Goal: Communication & Community: Answer question/provide support

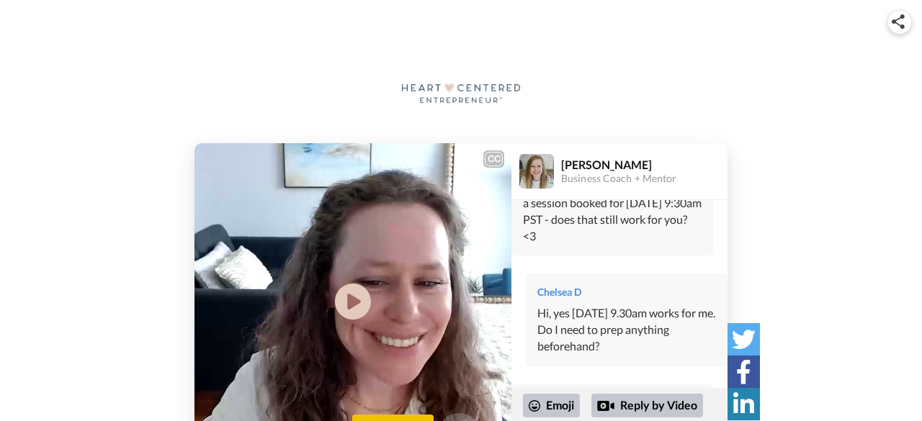
scroll to position [732, 0]
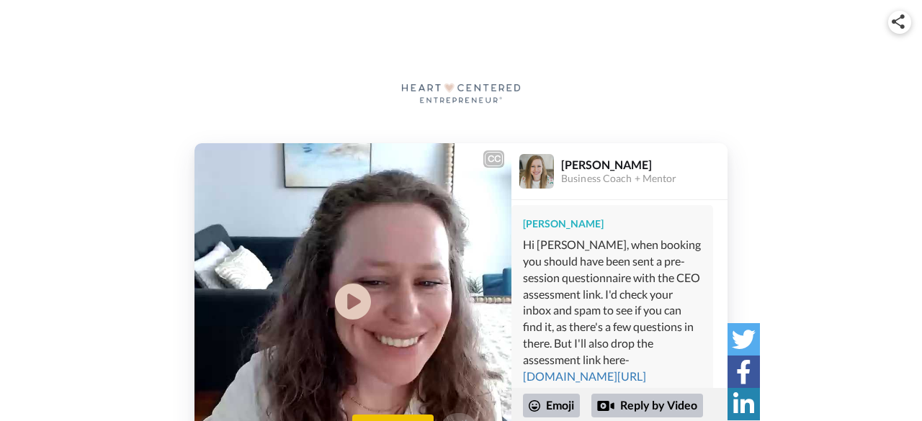
scroll to position [732, 0]
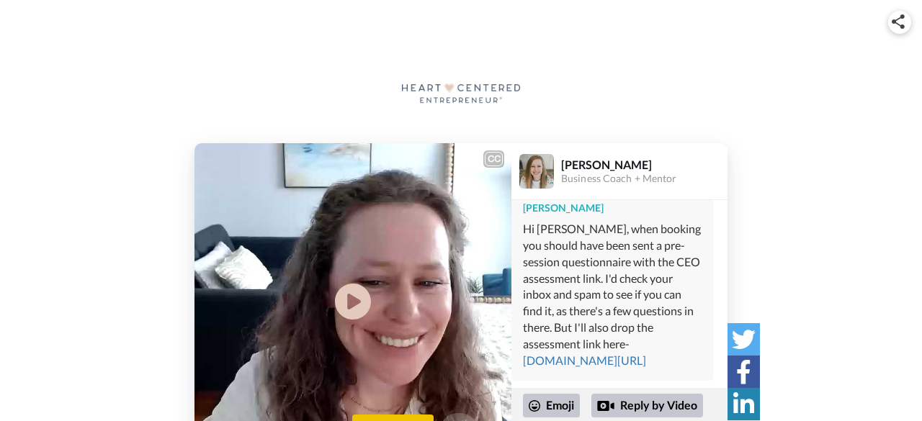
click at [673, 369] on div "[PERSON_NAME] Hi [PERSON_NAME], when booking you should have been sent a pre-se…" at bounding box center [612, 285] width 202 height 192
click at [646, 354] on link "[DOMAIN_NAME][URL]" at bounding box center [584, 361] width 123 height 14
click at [686, 354] on div "Hi Chelsea, when booking you should have been sent a pre-session questionnaire …" at bounding box center [612, 295] width 179 height 148
drag, startPoint x: 584, startPoint y: 243, endPoint x: 591, endPoint y: 251, distance: 10.7
click at [585, 244] on div "Hi Chelsea, when booking you should have been sent a pre-session questionnaire …" at bounding box center [612, 295] width 179 height 148
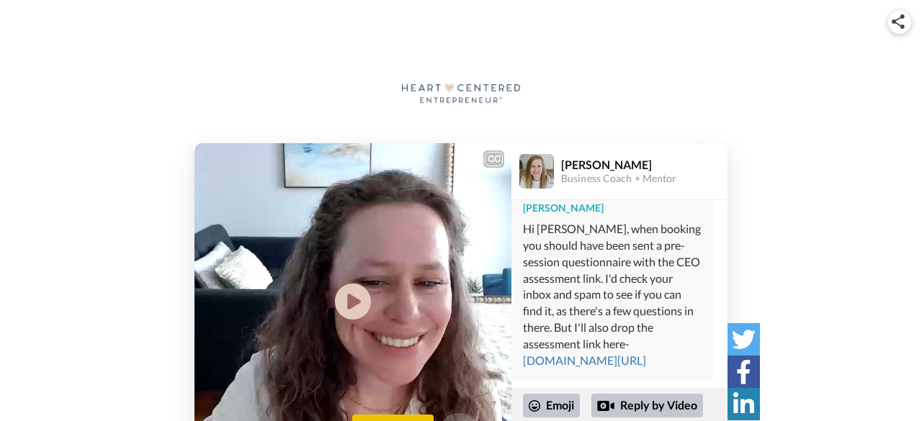
click at [686, 282] on div "Hi Chelsea, when booking you should have been sent a pre-session questionnaire …" at bounding box center [612, 295] width 179 height 148
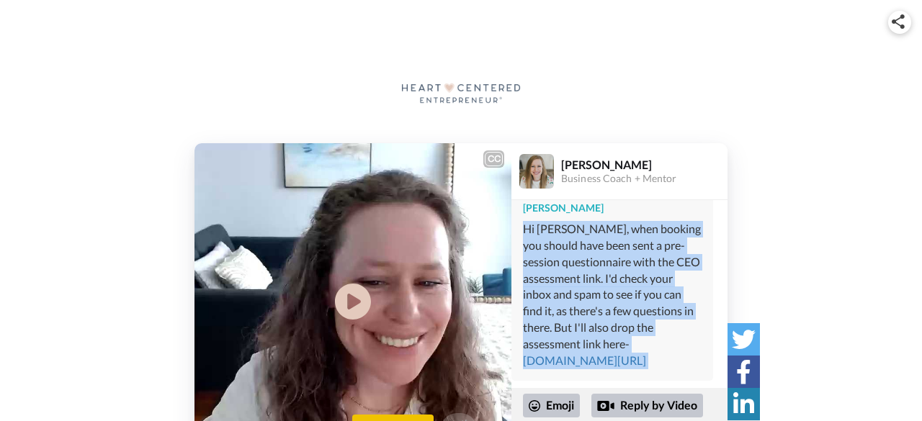
click at [686, 282] on div "Hi Chelsea, when booking you should have been sent a pre-session questionnaire …" at bounding box center [612, 295] width 179 height 148
click at [817, 252] on div "CC Play/Pause 0:00 / 0:59 👏 Say thanks Anna Rapp Business Coach + Mentor Anna H…" at bounding box center [461, 301] width 922 height 317
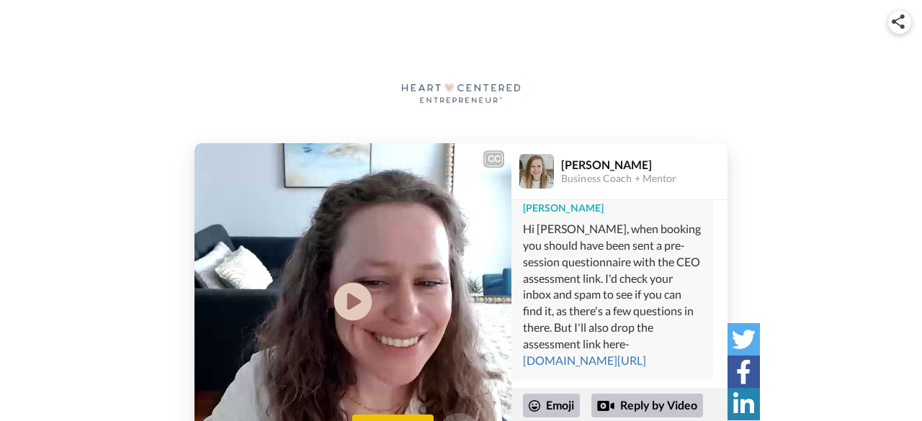
click at [357, 293] on icon at bounding box center [353, 301] width 38 height 38
click at [420, 418] on div "Say thanks" at bounding box center [392, 429] width 81 height 29
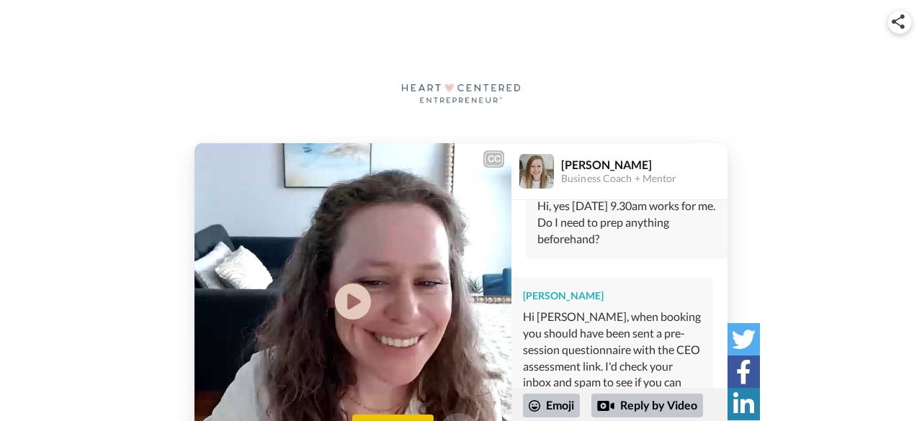
scroll to position [732, 0]
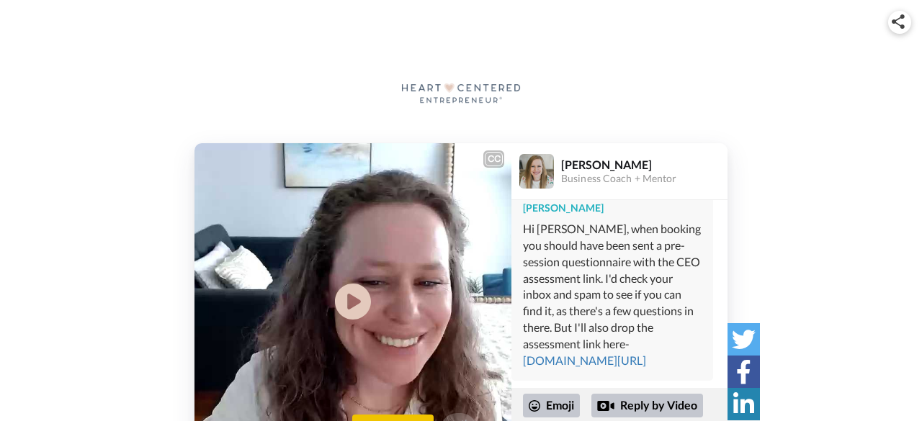
click at [572, 370] on div "[PERSON_NAME] Hi [PERSON_NAME], when booking you should have been sent a pre-se…" at bounding box center [612, 285] width 202 height 192
click at [552, 385] on div "[PERSON_NAME] Hi [PERSON_NAME], when booking you should have been sent a pre-se…" at bounding box center [619, 284] width 216 height 210
click at [540, 406] on div "Emoji" at bounding box center [551, 405] width 57 height 23
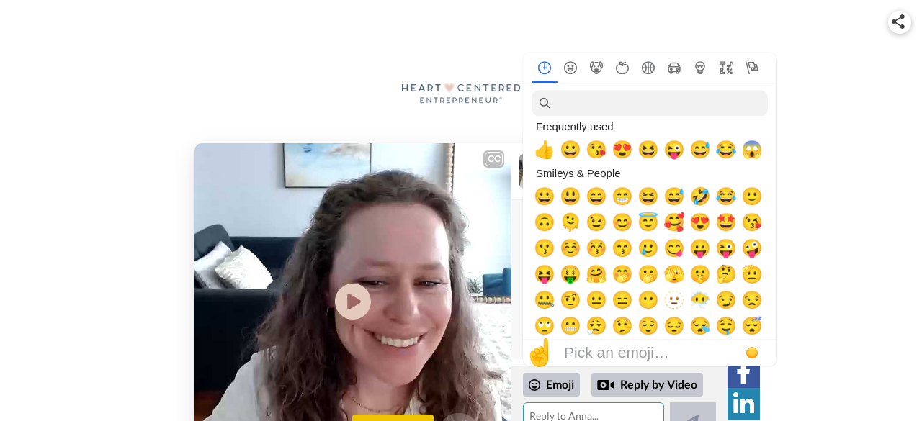
click at [550, 418] on textarea at bounding box center [593, 428] width 141 height 50
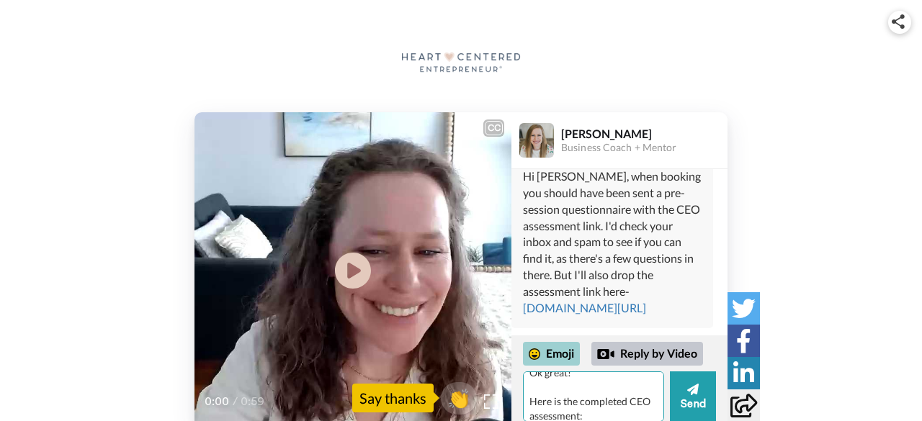
scroll to position [27, 0]
paste textarea "[URL][DOMAIN_NAME]"
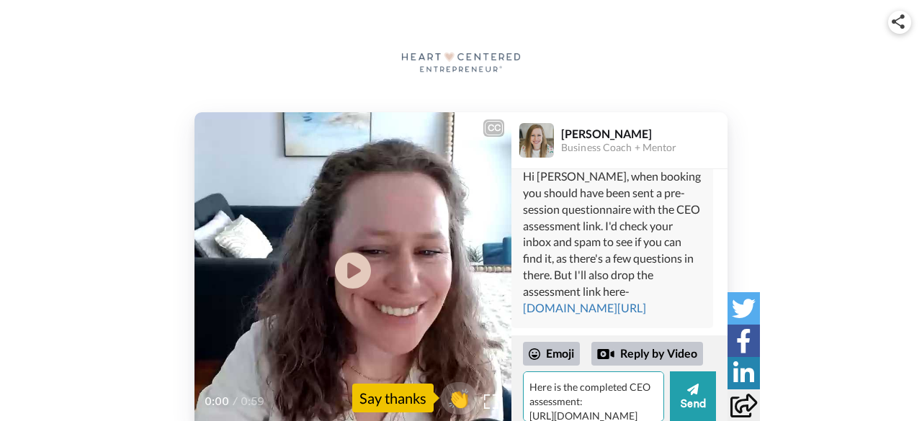
scroll to position [70, 0]
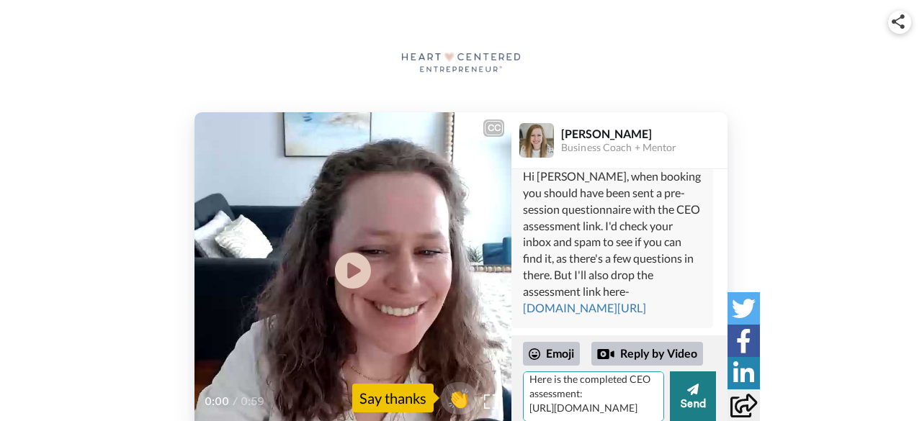
type textarea "Ok great! Here is the completed CEO assessment: [URL][DOMAIN_NAME]"
click at [694, 400] on button "Send" at bounding box center [693, 397] width 46 height 50
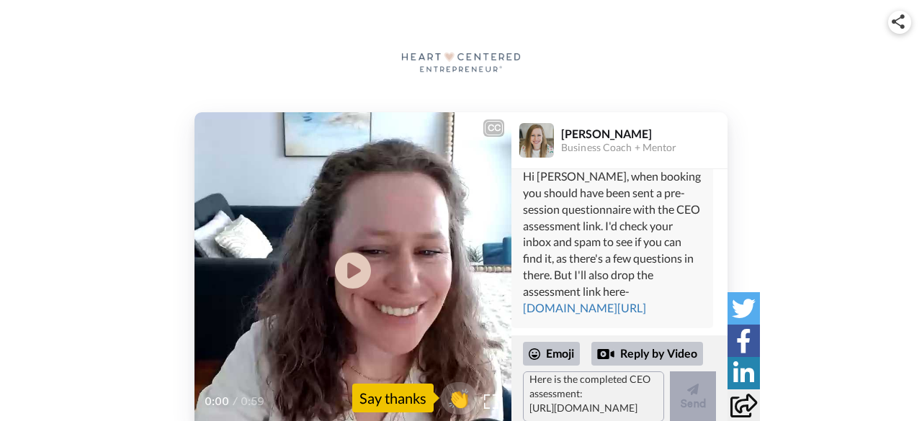
scroll to position [0, 0]
